Goal: Task Accomplishment & Management: Manage account settings

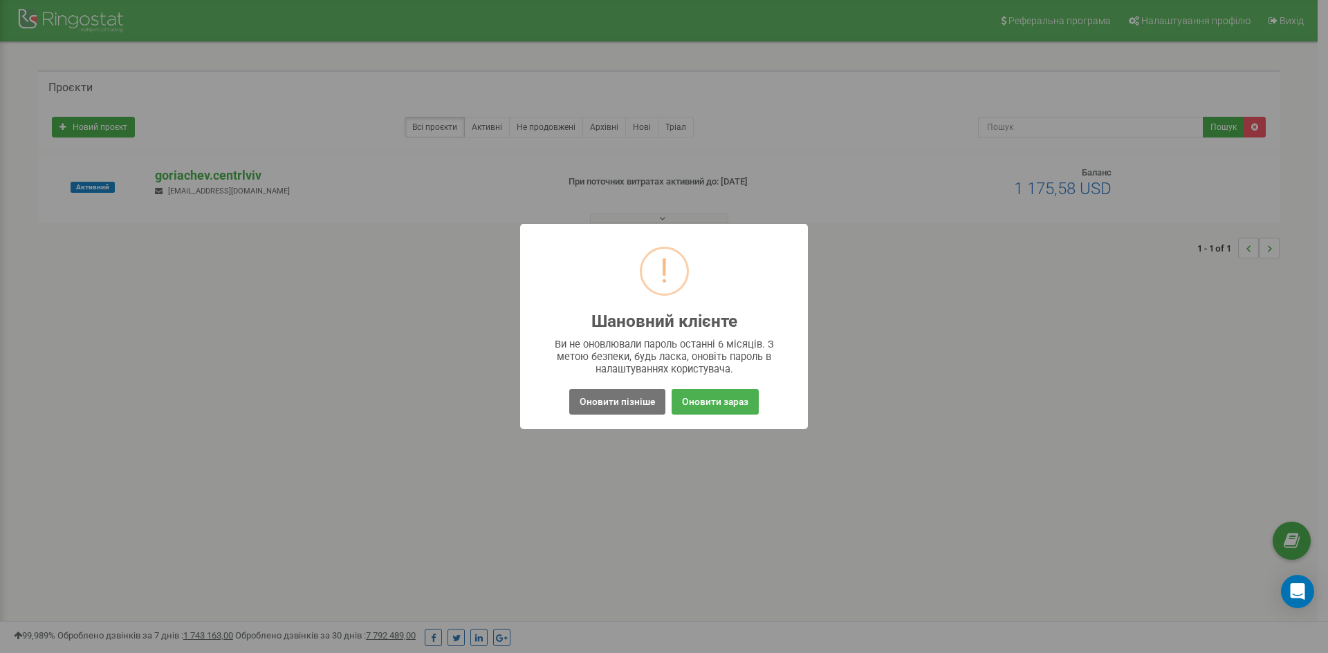
click at [729, 490] on div "! Шановний клієнте × Ви не оновлювали пароль останні 6 місяців. З метою безпеки…" at bounding box center [664, 326] width 1328 height 653
click at [595, 404] on button "Оновити пізніше" at bounding box center [617, 402] width 96 height 26
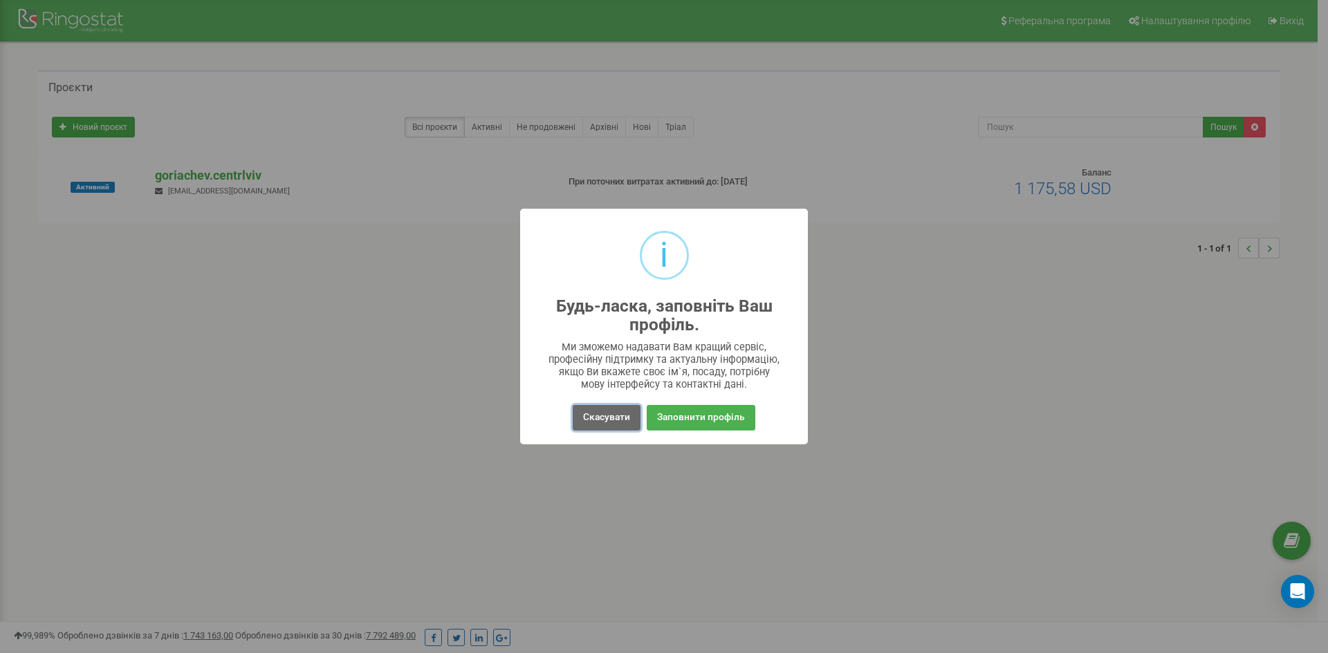
click at [615, 422] on button "Скасувати" at bounding box center [607, 418] width 68 height 26
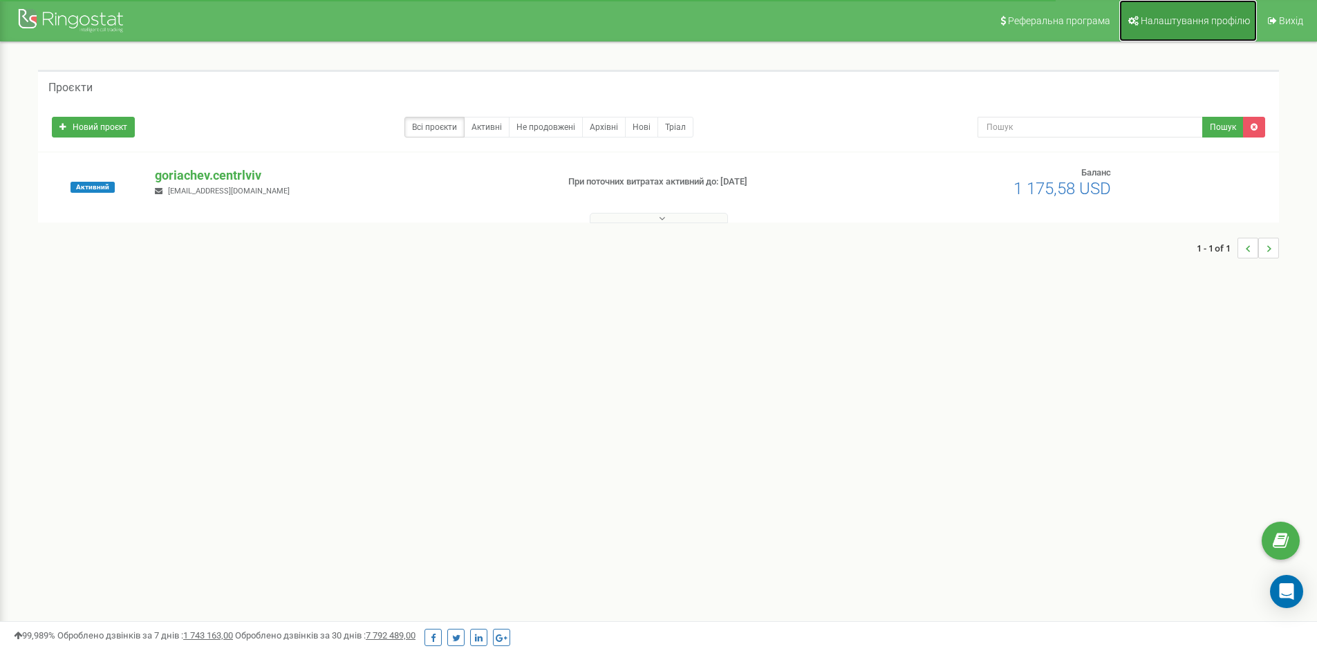
click at [1169, 28] on link "Налаштування профілю" at bounding box center [1188, 20] width 138 height 41
